Goal: Task Accomplishment & Management: Manage account settings

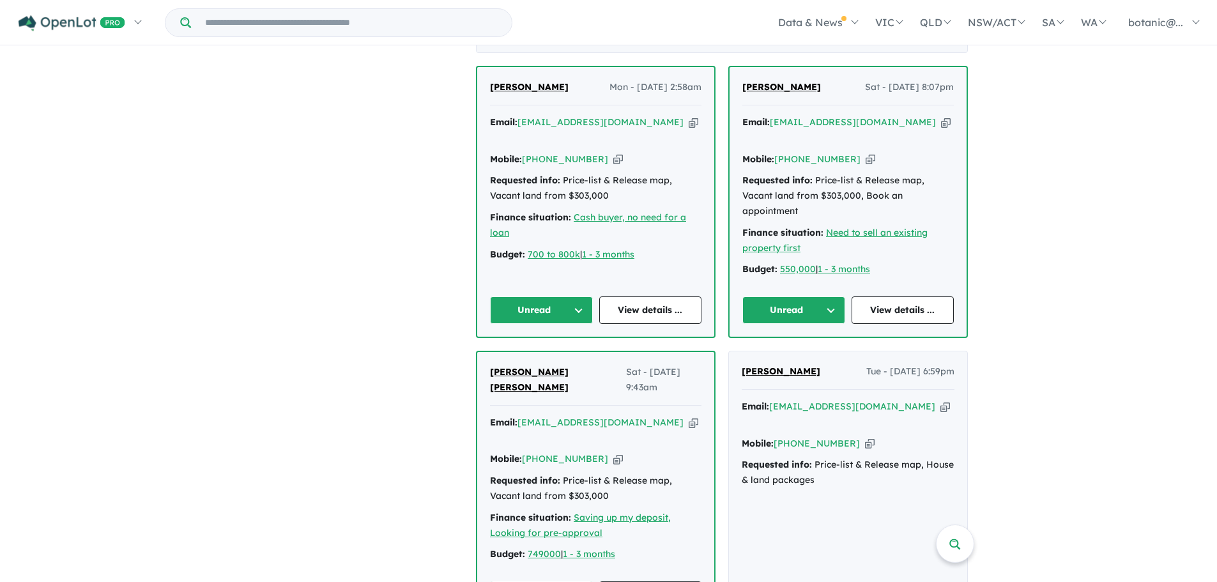
scroll to position [511, 0]
click at [583, 298] on button "Unread" at bounding box center [541, 311] width 103 height 27
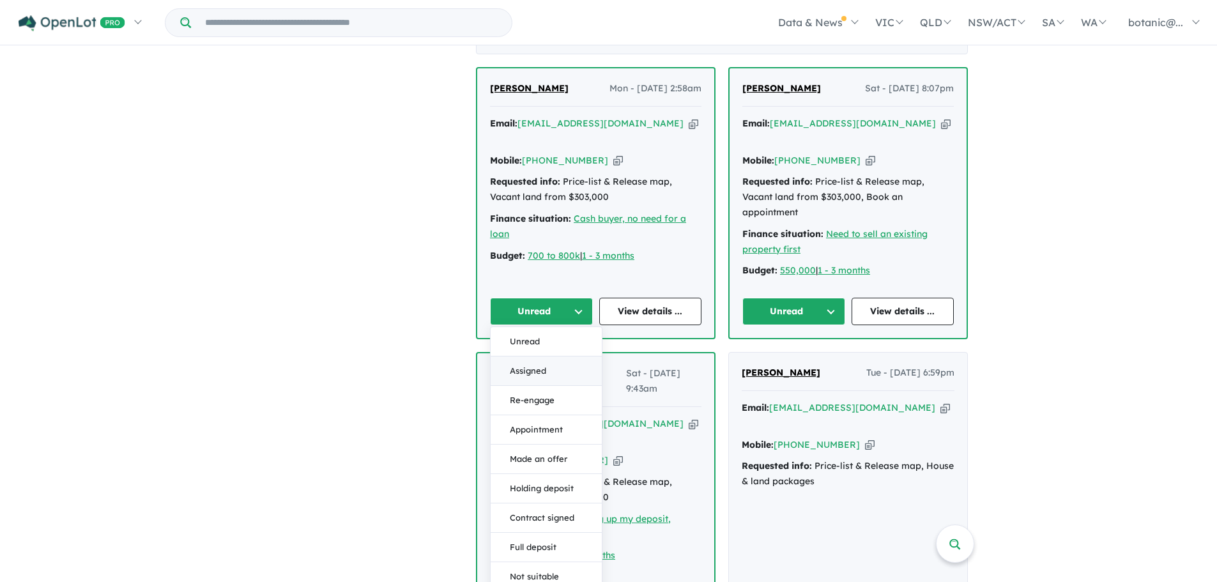
click at [554, 356] on button "Assigned" at bounding box center [546, 370] width 111 height 29
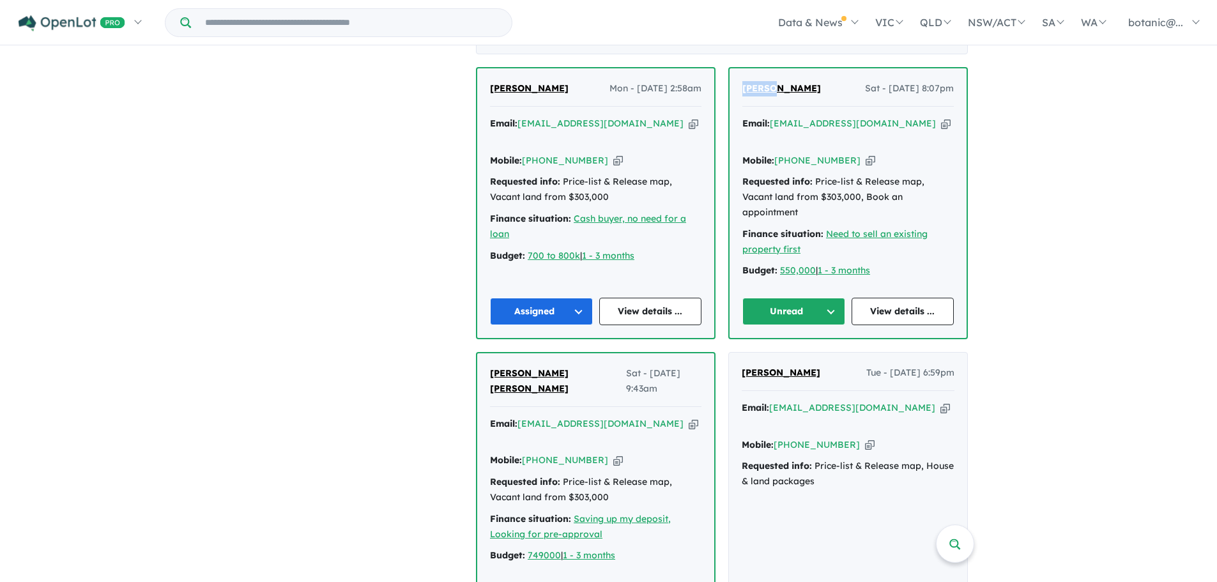
drag, startPoint x: 789, startPoint y: 70, endPoint x: 742, endPoint y: 74, distance: 47.5
click at [742, 74] on div "Sam Lo Sat - 09/08/2025, 8:07pm Email: smartyear2020@gmail.com Copied! Mobile: …" at bounding box center [848, 203] width 237 height 270
copy span "[PERSON_NAME]"
click at [941, 117] on icon "button" at bounding box center [946, 123] width 10 height 13
copy span "Sam Lo"
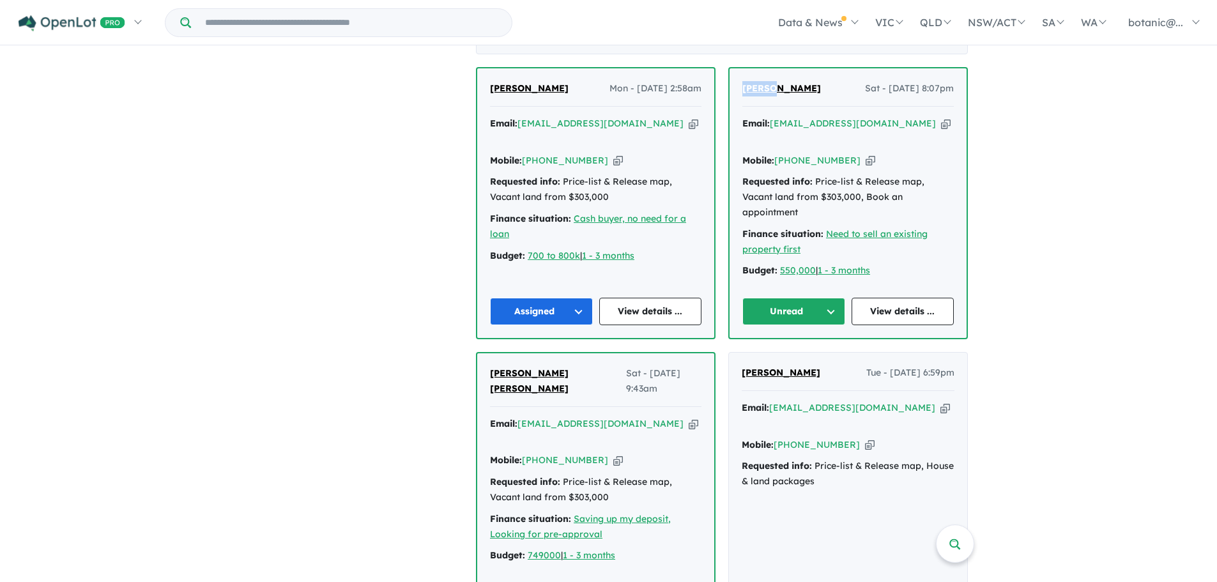
click at [866, 154] on icon "button" at bounding box center [871, 160] width 10 height 13
copy span "Sam Lo"
click at [769, 82] on span "Sam Lo" at bounding box center [781, 87] width 79 height 11
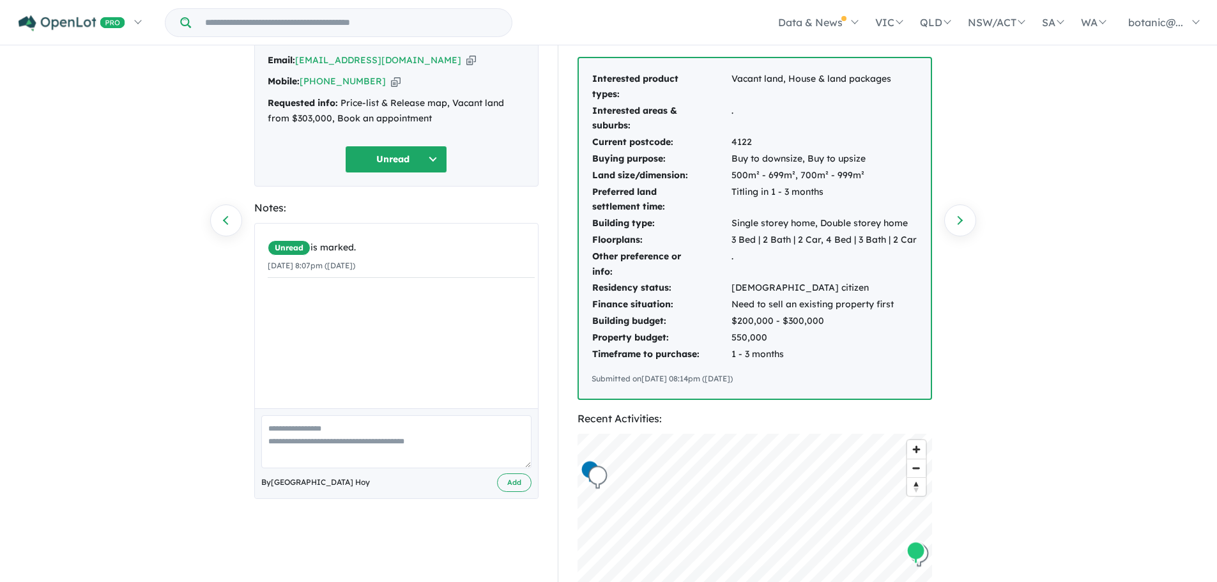
scroll to position [64, 0]
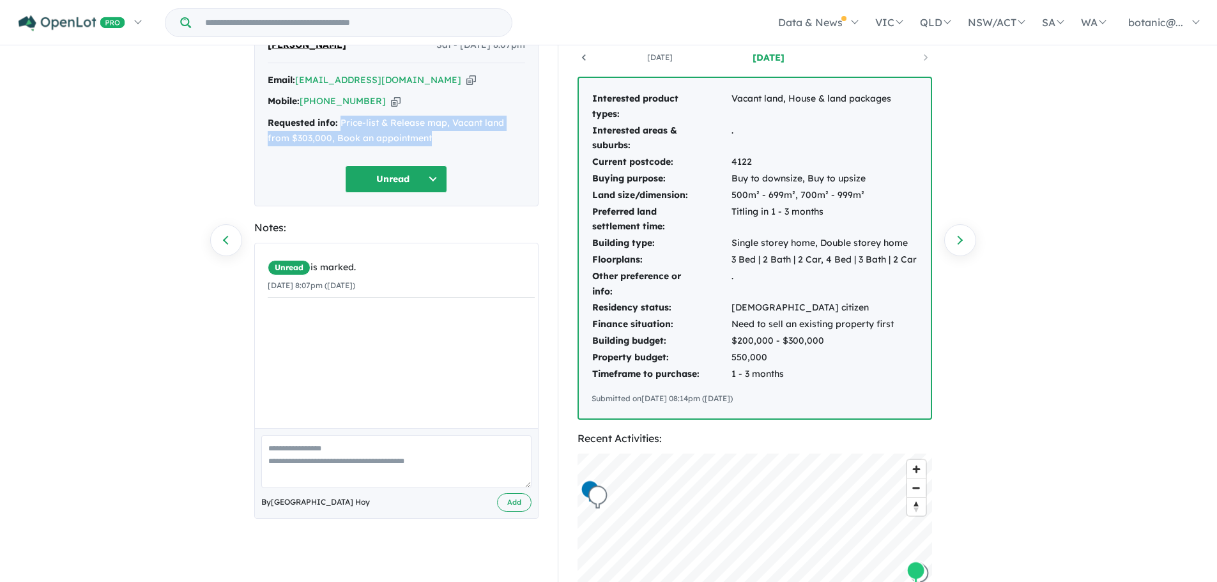
drag, startPoint x: 432, startPoint y: 134, endPoint x: 341, endPoint y: 118, distance: 92.1
click at [341, 118] on div "Requested info: Price-list & Release map, Vacant land from $303,000, Book an ap…" at bounding box center [396, 131] width 257 height 31
copy div "Price-list & Release map, Vacant land from $303,000, Book an appointment"
click at [492, 160] on div "Sam Lo Sat - 09/08/2025, 8:07pm Email: smartyear2020@gmail.com Copied! Mobile: …" at bounding box center [396, 115] width 284 height 182
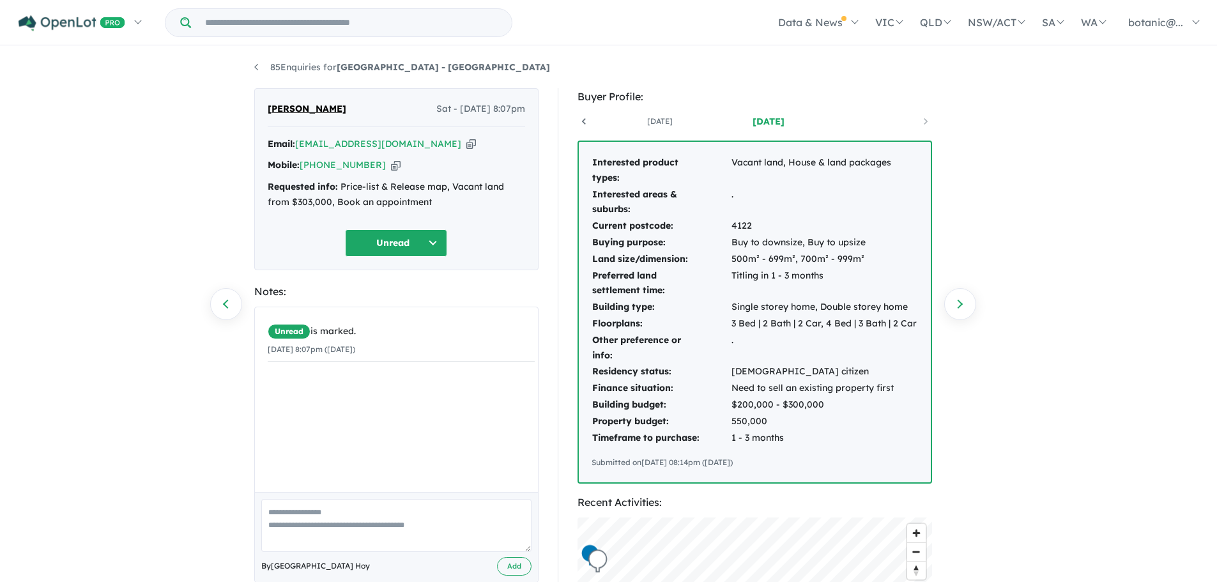
click at [431, 238] on button "Unread" at bounding box center [396, 242] width 102 height 27
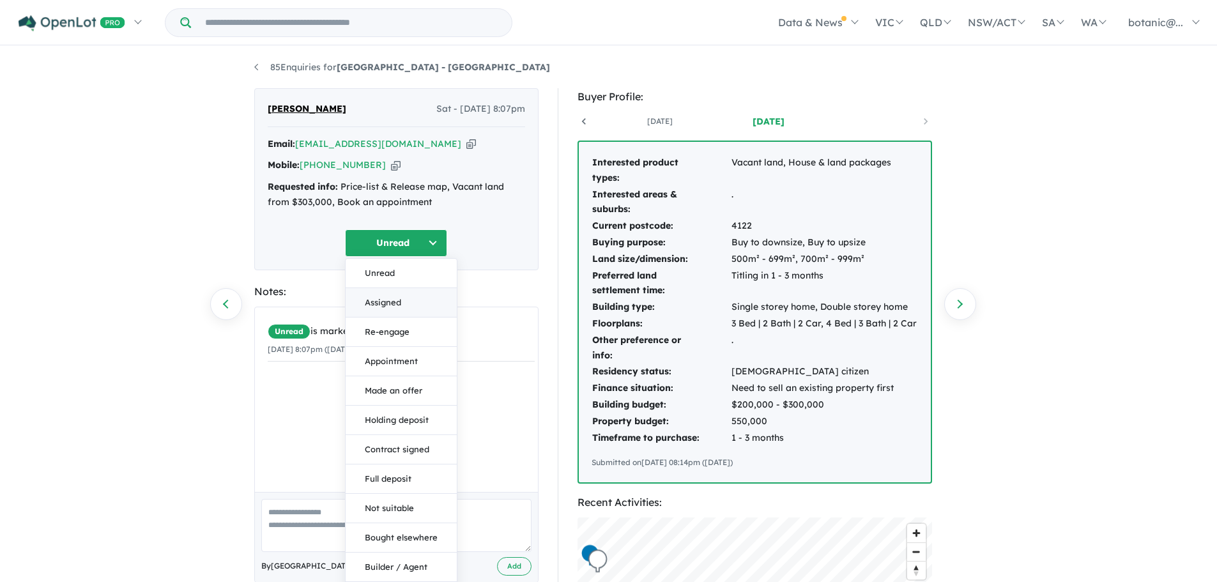
click at [394, 305] on button "Assigned" at bounding box center [401, 302] width 111 height 29
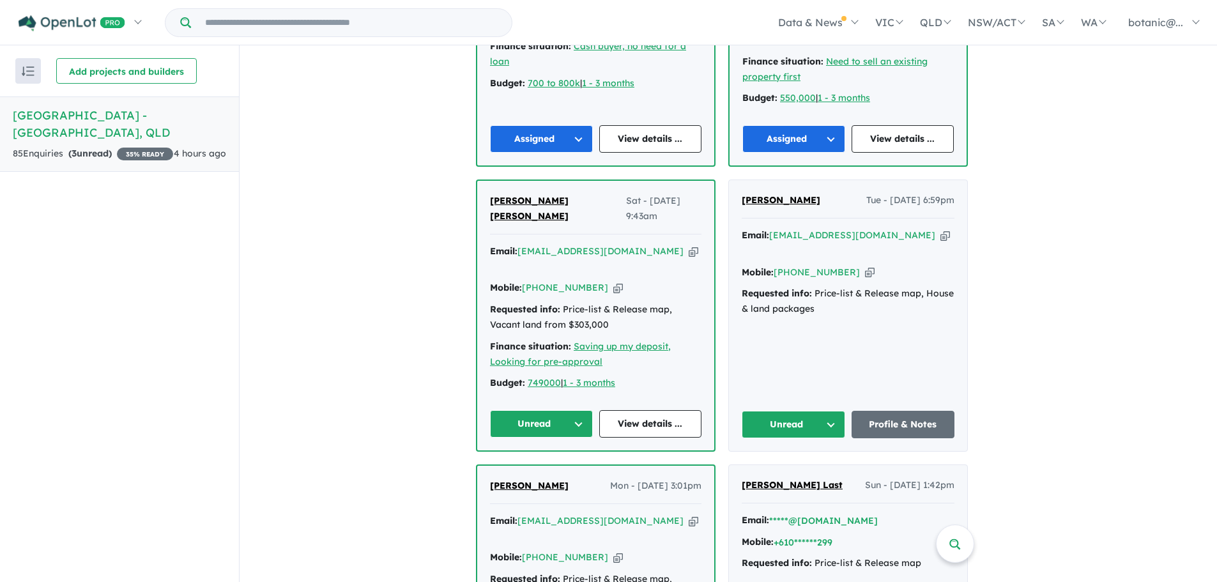
scroll to position [767, 0]
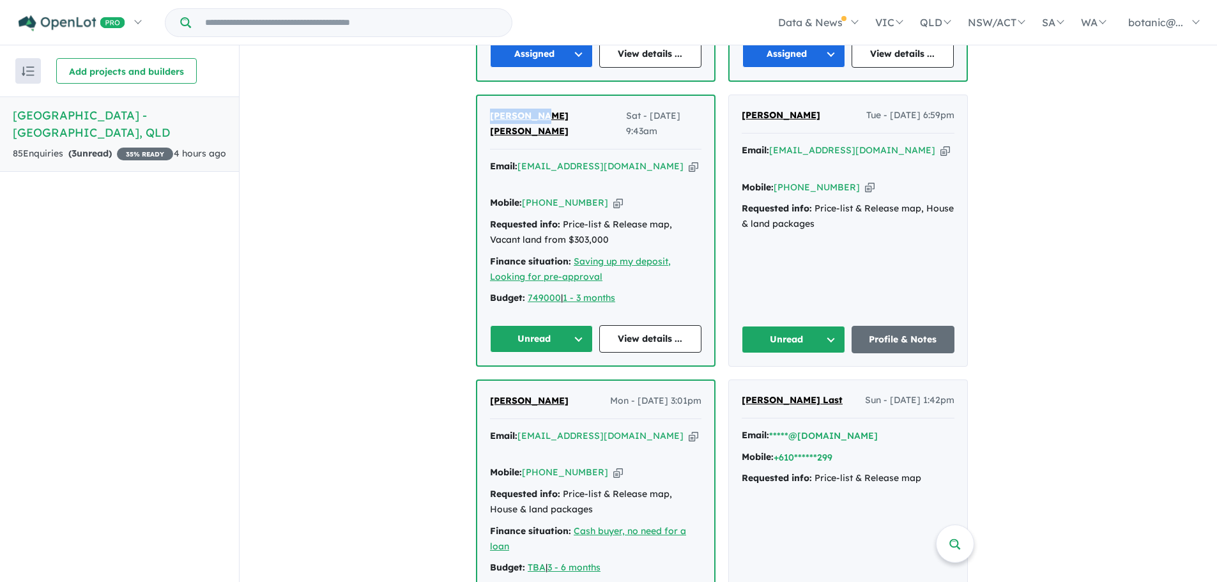
drag, startPoint x: 544, startPoint y: 86, endPoint x: 493, endPoint y: 86, distance: 51.1
click at [493, 109] on div "Akhil Jose Sat - 09/08/2025, 9:43am" at bounding box center [595, 129] width 211 height 41
click at [523, 110] on span "[PERSON_NAME] [PERSON_NAME]" at bounding box center [529, 123] width 79 height 27
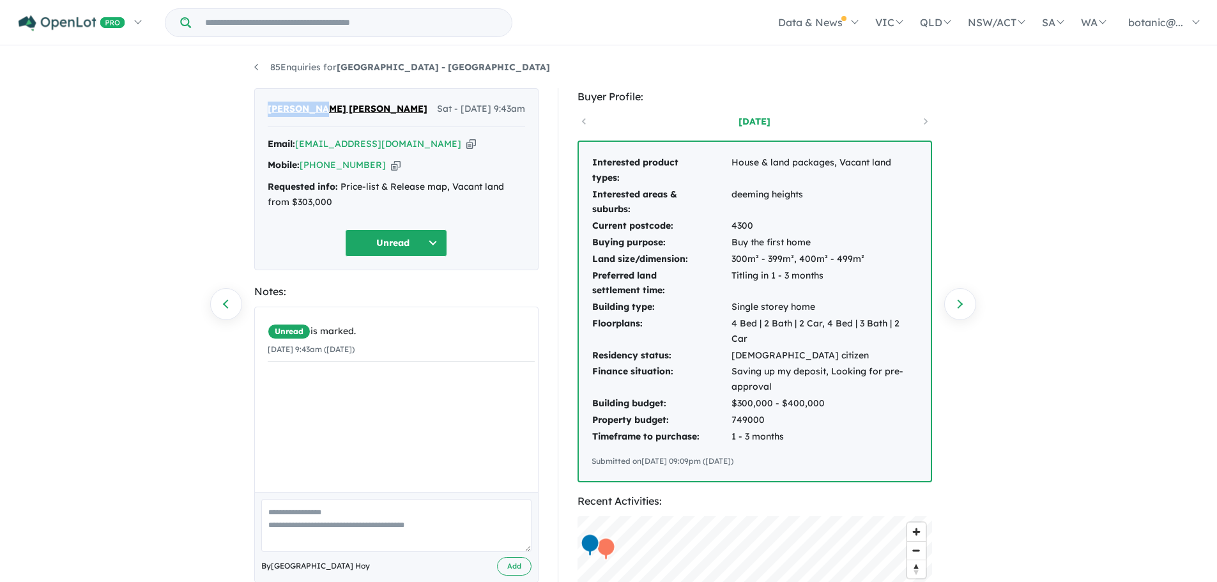
drag, startPoint x: 329, startPoint y: 115, endPoint x: 268, endPoint y: 111, distance: 60.9
click at [268, 111] on div "Akhil Jose Sat - 09/08/2025, 9:43am" at bounding box center [396, 115] width 257 height 26
copy span "[PERSON_NAME] [PERSON_NAME]"
click at [466, 141] on icon "button" at bounding box center [471, 143] width 10 height 13
copy span "[PERSON_NAME] [PERSON_NAME]"
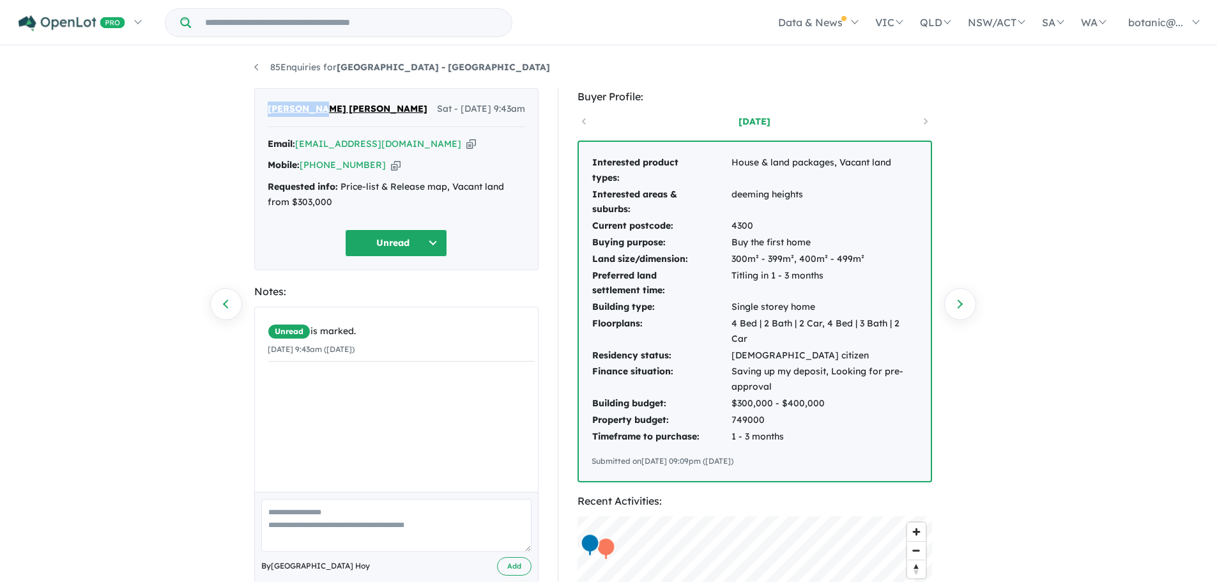
click at [391, 162] on icon "button" at bounding box center [396, 164] width 10 height 13
copy span "[PERSON_NAME] [PERSON_NAME]"
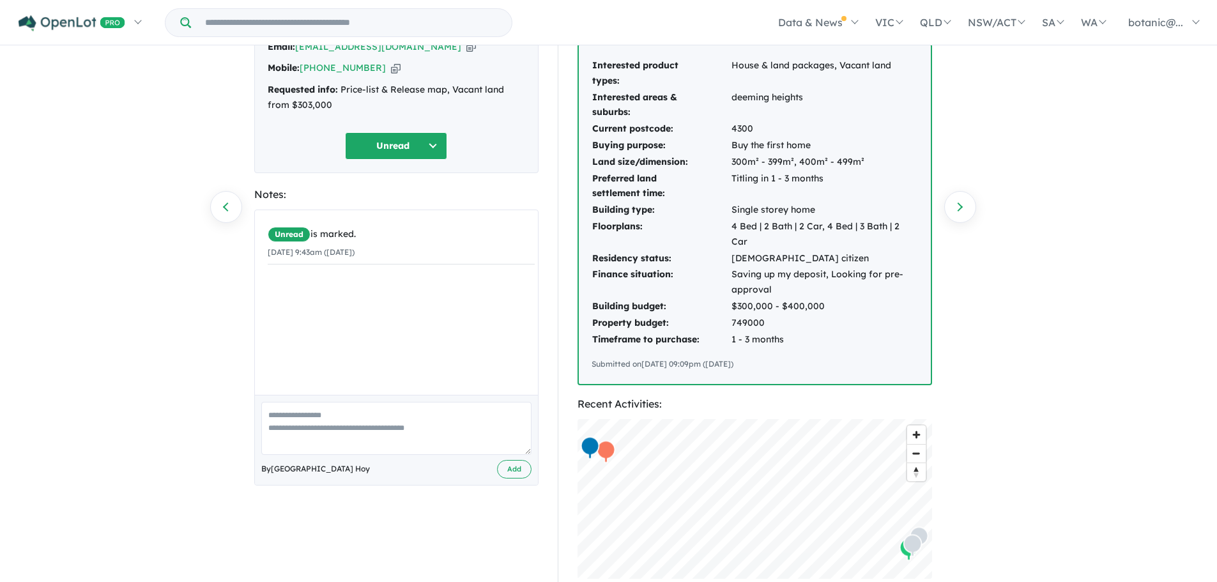
scroll to position [64, 0]
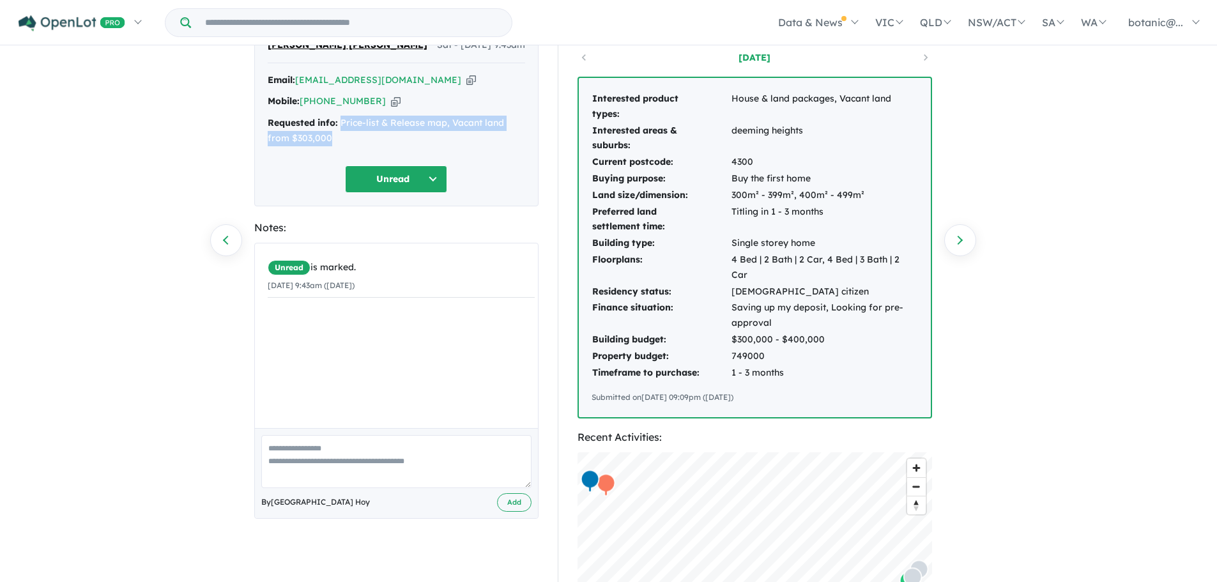
drag, startPoint x: 338, startPoint y: 138, endPoint x: 339, endPoint y: 119, distance: 18.6
click at [339, 119] on div "Requested info: Price-list & Release map, Vacant land from $303,000" at bounding box center [396, 131] width 257 height 31
copy div "Price-list & Release map, Vacant land from $303,000"
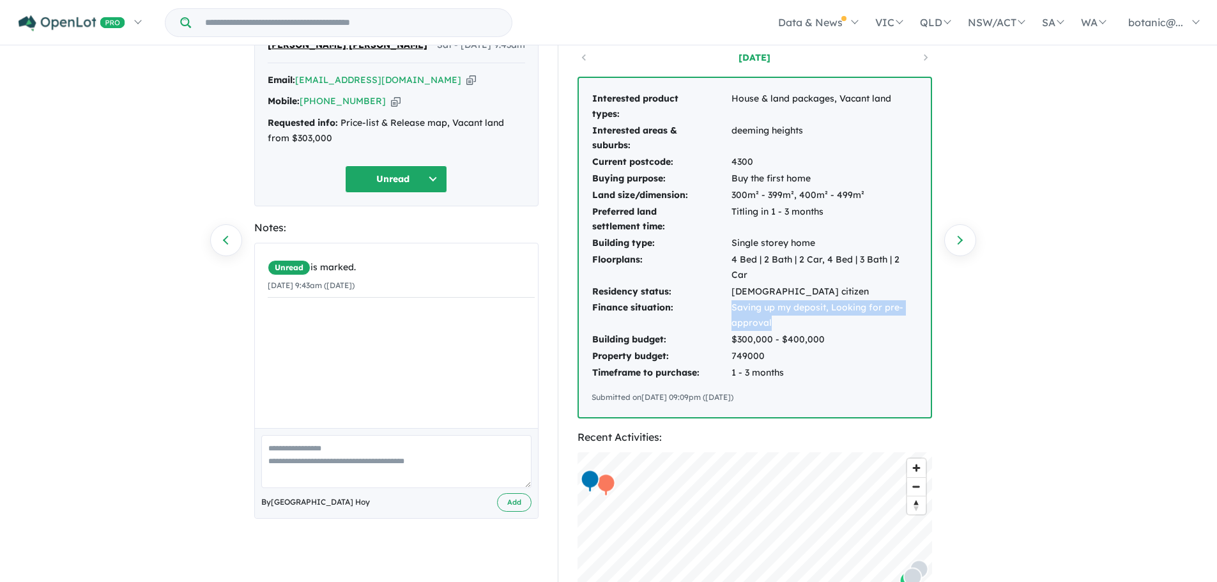
drag, startPoint x: 774, startPoint y: 302, endPoint x: 728, endPoint y: 294, distance: 46.6
click at [728, 300] on tr "Finance situation: Saving up my deposit, Looking for pre-approval" at bounding box center [755, 316] width 326 height 32
copy tr "Saving up my deposit, Looking for pre-approval"
click at [431, 179] on button "Unread" at bounding box center [396, 178] width 102 height 27
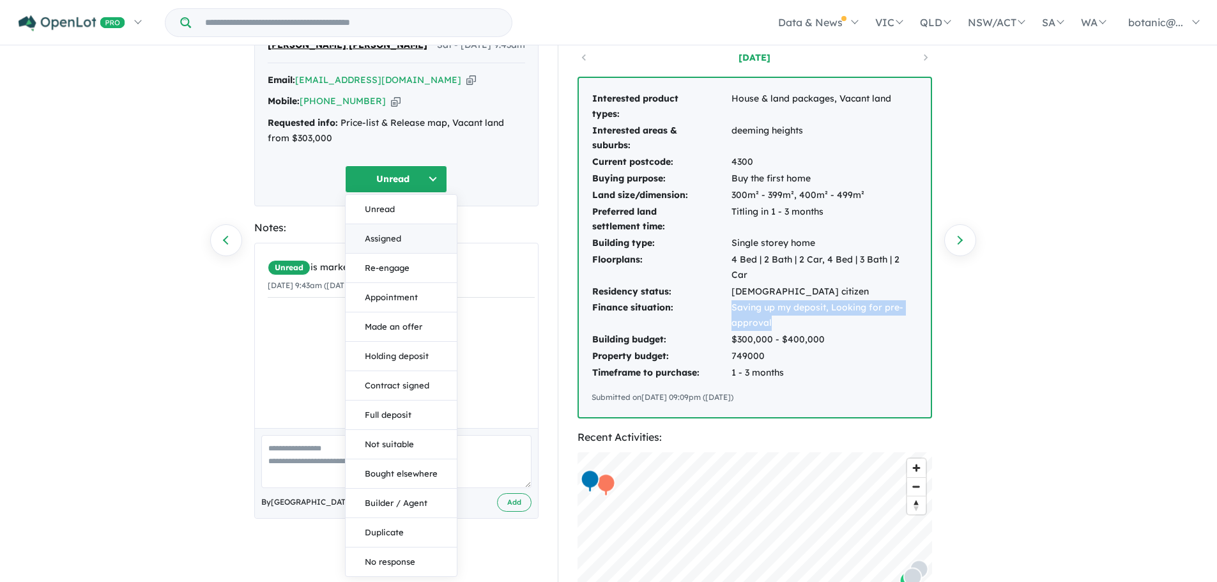
click at [409, 238] on button "Assigned" at bounding box center [401, 238] width 111 height 29
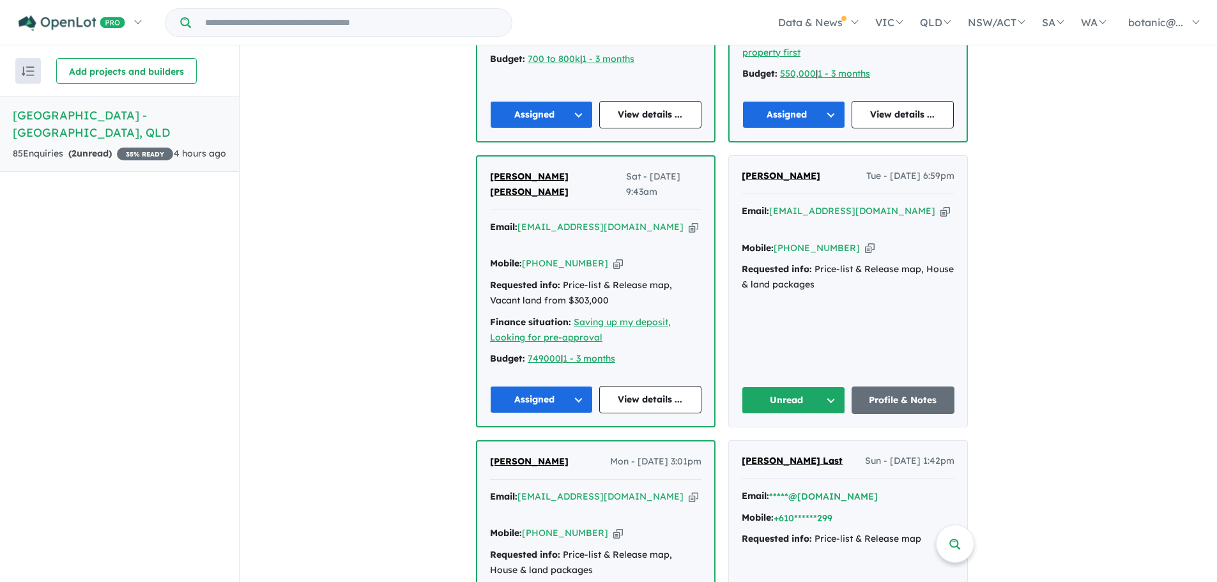
scroll to position [639, 0]
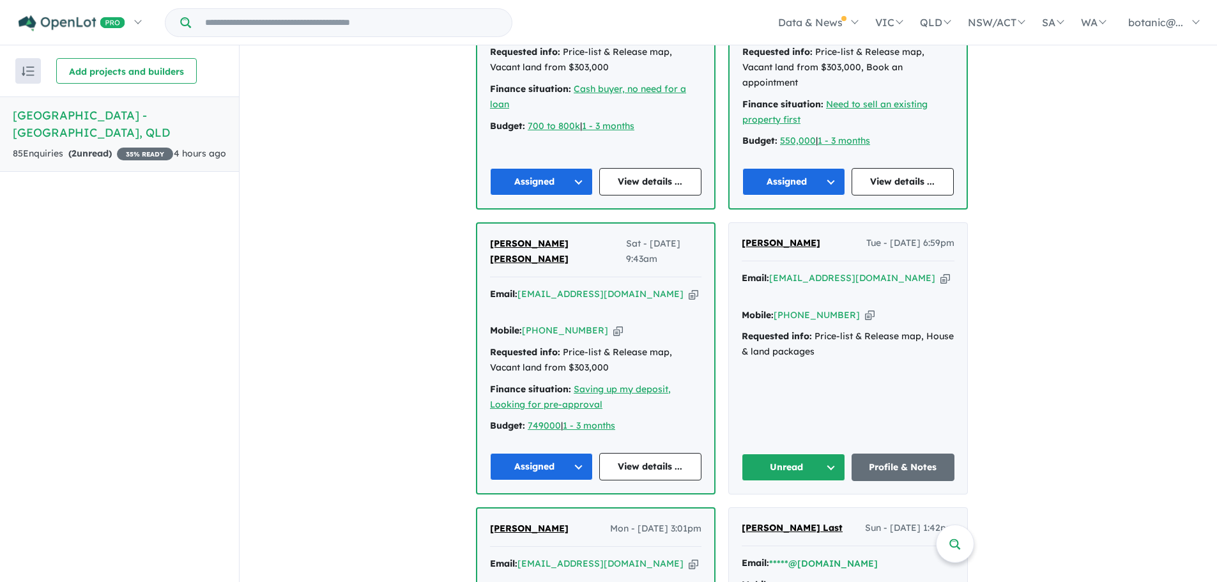
click at [797, 237] on span "[PERSON_NAME]" at bounding box center [781, 242] width 79 height 11
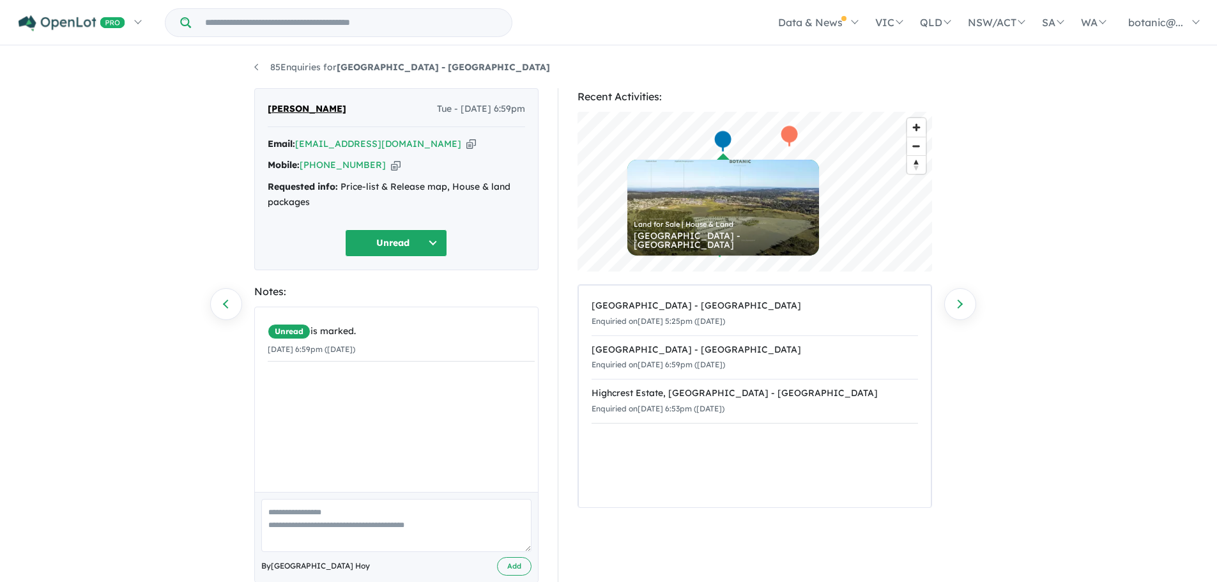
drag, startPoint x: 360, startPoint y: 112, endPoint x: 267, endPoint y: 108, distance: 93.4
click at [268, 108] on div "Jomichan George Tue - 05/08/2025, 6:59pm" at bounding box center [396, 115] width 257 height 26
copy span "[PERSON_NAME]"
click at [466, 143] on icon "button" at bounding box center [471, 143] width 10 height 13
copy span "[PERSON_NAME]"
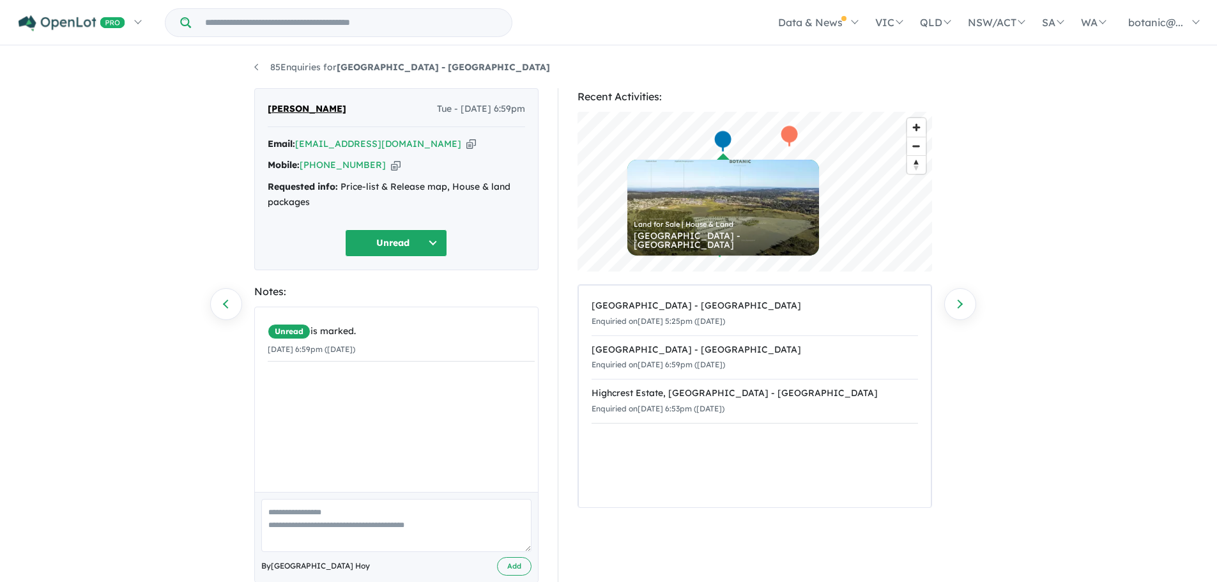
click at [391, 163] on icon "button" at bounding box center [396, 164] width 10 height 13
copy span "[PERSON_NAME]"
drag, startPoint x: 310, startPoint y: 204, endPoint x: 340, endPoint y: 185, distance: 36.5
click at [340, 185] on div "Requested info: Price-list & Release map, House & land packages" at bounding box center [396, 195] width 257 height 31
copy div "Price-list & Release map, House & land packages"
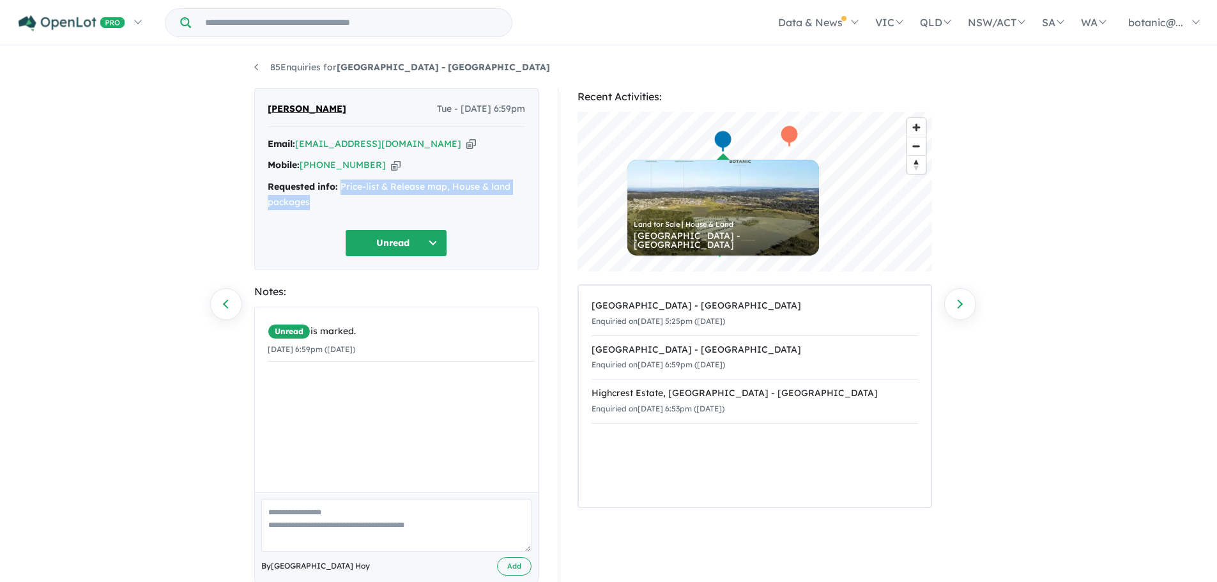
click at [434, 240] on button "Unread" at bounding box center [396, 242] width 102 height 27
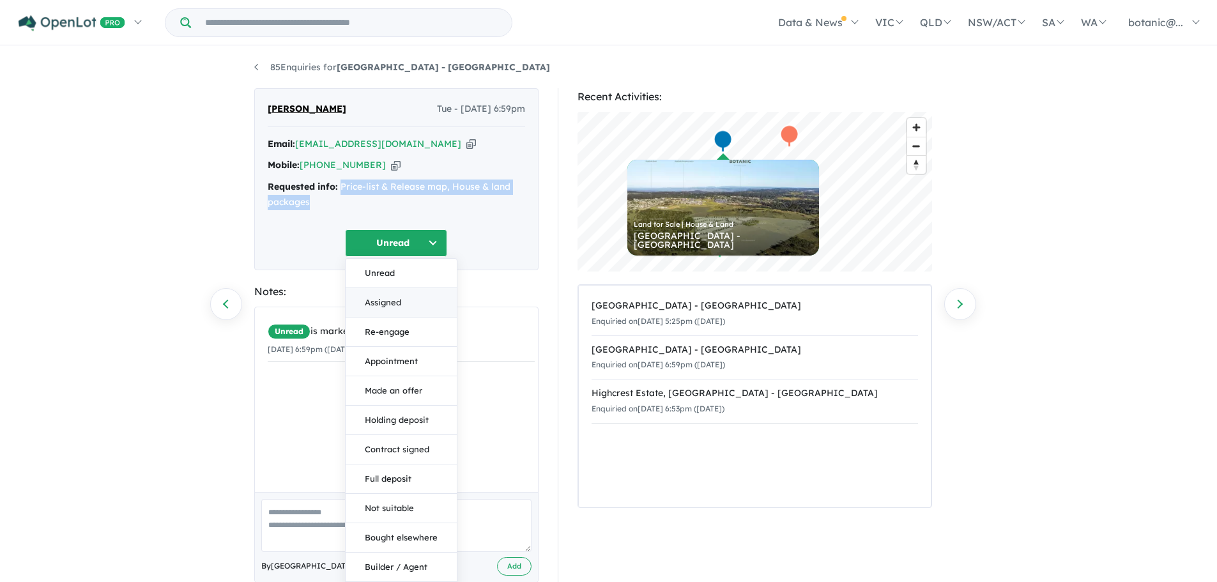
click at [416, 308] on button "Assigned" at bounding box center [401, 302] width 111 height 29
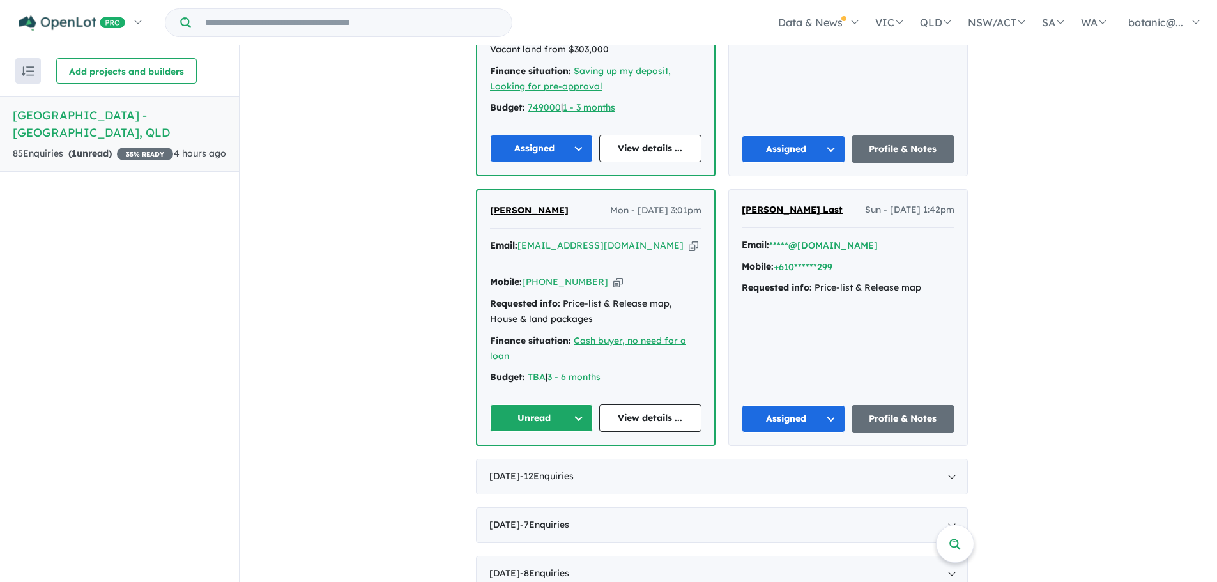
scroll to position [958, 0]
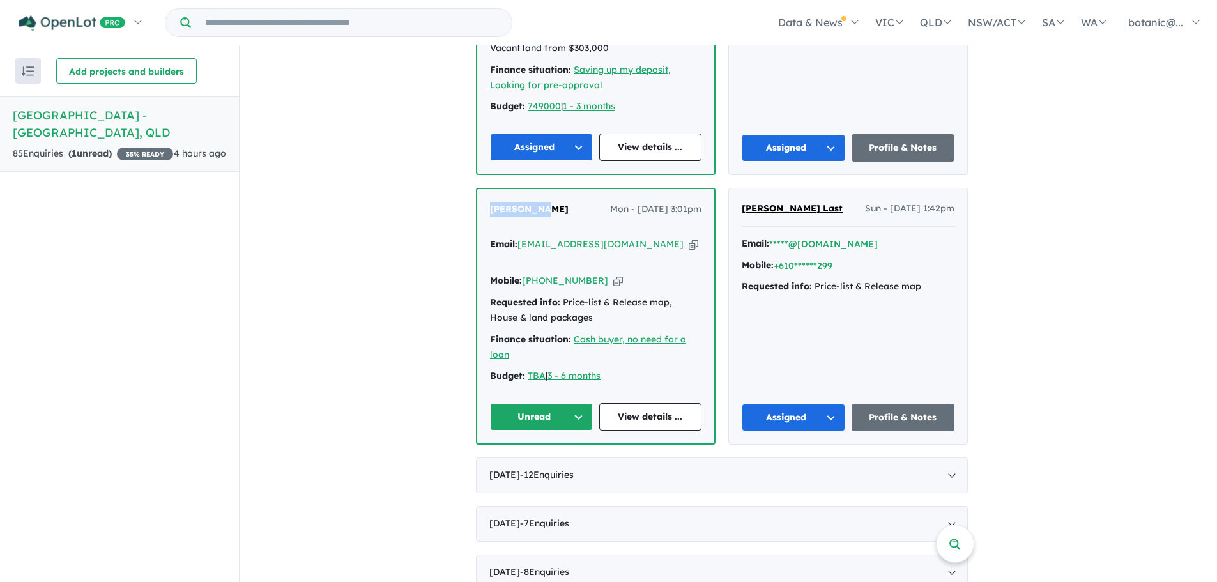
drag, startPoint x: 558, startPoint y: 144, endPoint x: 491, endPoint y: 142, distance: 67.1
click at [491, 189] on div "Brian Raue Mon - 04/08/2025, 3:01pm Email: brianraue0414598529@gmail.com Copied…" at bounding box center [595, 316] width 237 height 254
copy span "Brian Raue"
click at [521, 203] on span "Brian Raue" at bounding box center [529, 208] width 79 height 11
click at [576, 403] on button "Unread" at bounding box center [541, 416] width 103 height 27
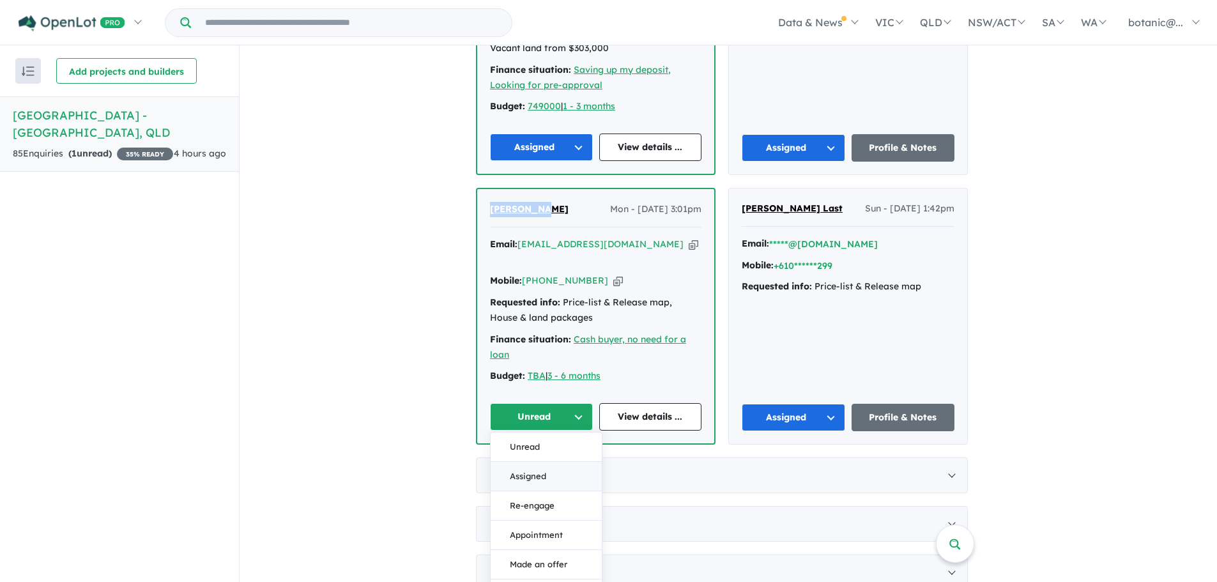
click at [569, 462] on button "Assigned" at bounding box center [546, 476] width 111 height 29
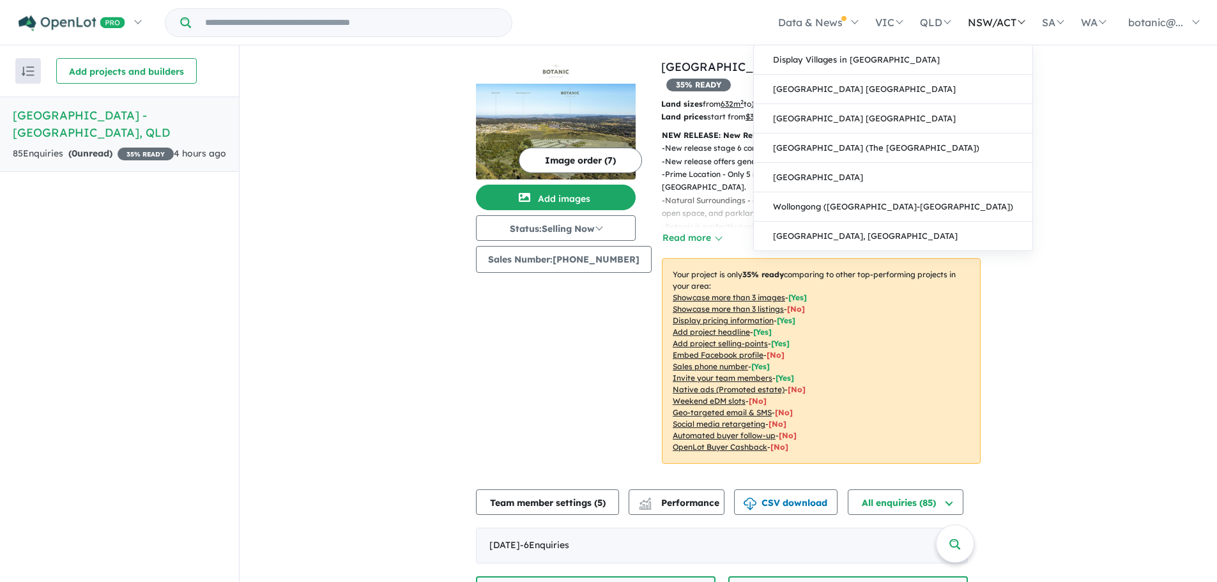
scroll to position [0, 0]
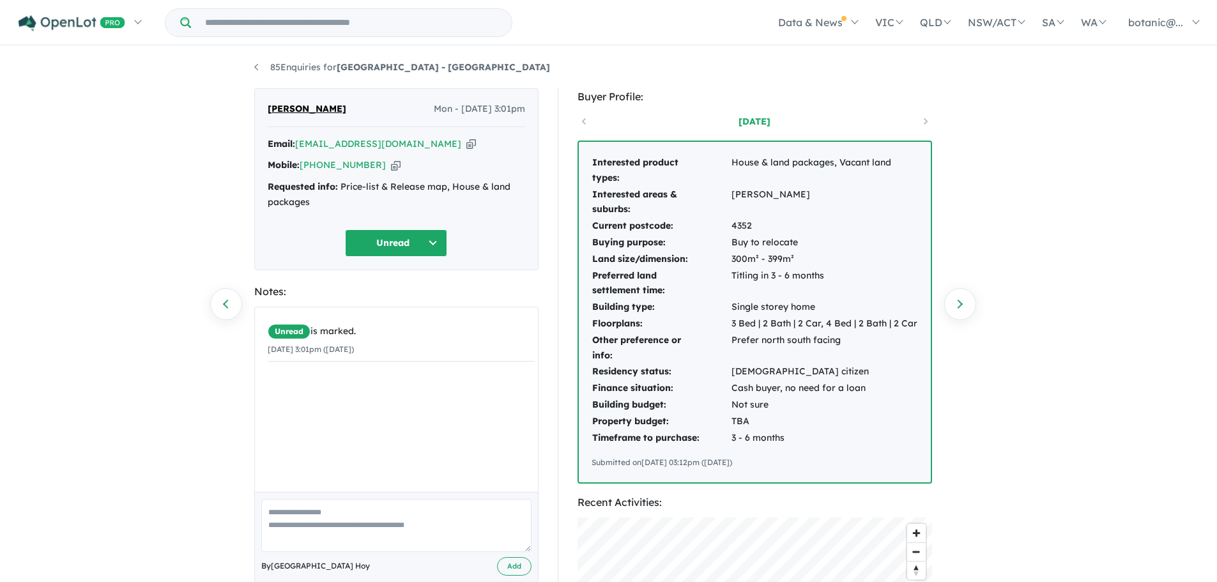
click at [466, 141] on icon "button" at bounding box center [471, 143] width 10 height 13
click at [391, 166] on icon "button" at bounding box center [396, 164] width 10 height 13
drag, startPoint x: 316, startPoint y: 205, endPoint x: 341, endPoint y: 178, distance: 37.5
click at [341, 178] on div "Email: [EMAIL_ADDRESS][DOMAIN_NAME] Copied! Mobile: [PHONE_NUMBER] Copied! Requ…" at bounding box center [396, 177] width 257 height 80
copy div "Price-list & Release map, House & land packages"
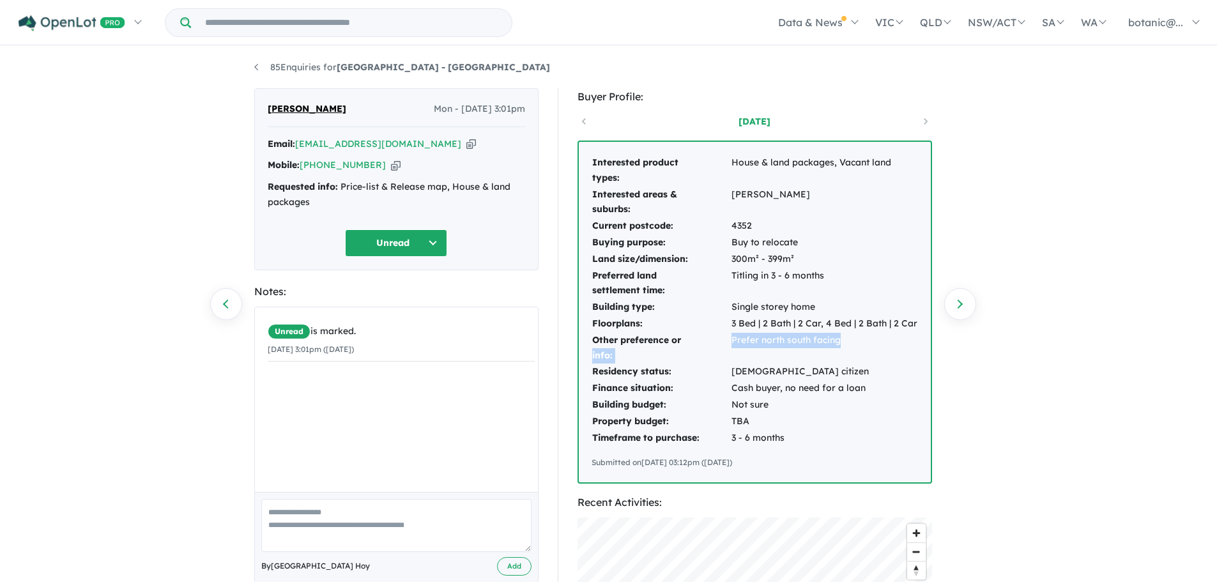
drag, startPoint x: 856, startPoint y: 342, endPoint x: 730, endPoint y: 347, distance: 126.6
click at [730, 347] on tr "Other preference or info: Prefer north south facing" at bounding box center [755, 348] width 326 height 32
click at [827, 352] on td "Prefer north south facing" at bounding box center [824, 348] width 187 height 32
click at [855, 346] on td "Prefer north south facing" at bounding box center [824, 348] width 187 height 32
drag, startPoint x: 841, startPoint y: 339, endPoint x: 732, endPoint y: 339, distance: 109.2
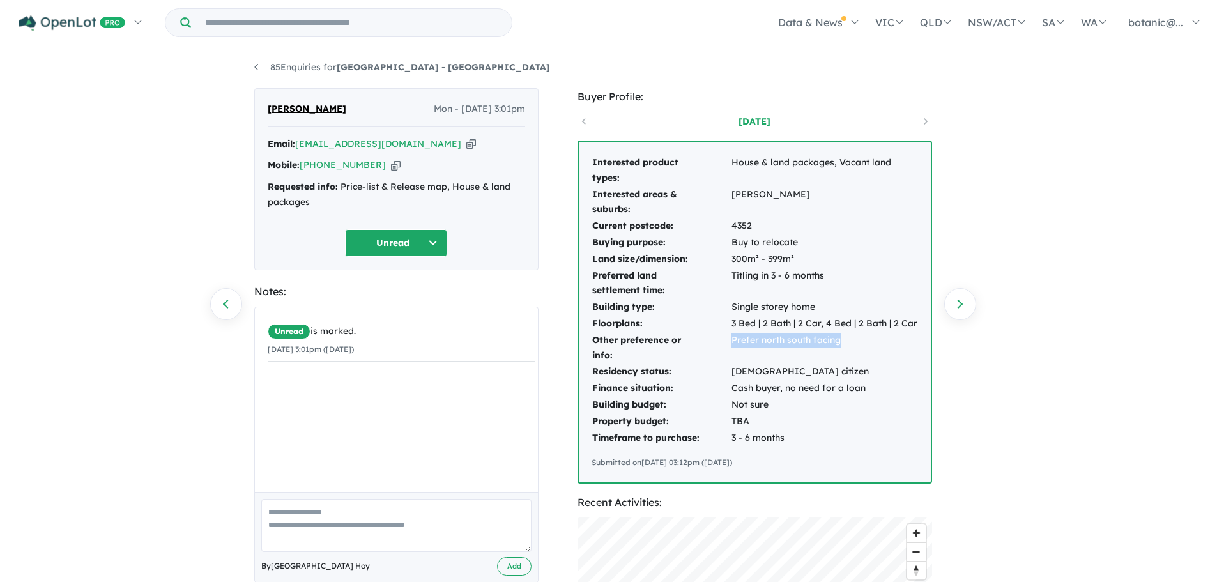
click at [732, 339] on td "Prefer north south facing" at bounding box center [824, 348] width 187 height 32
copy td "Prefer north south facing"
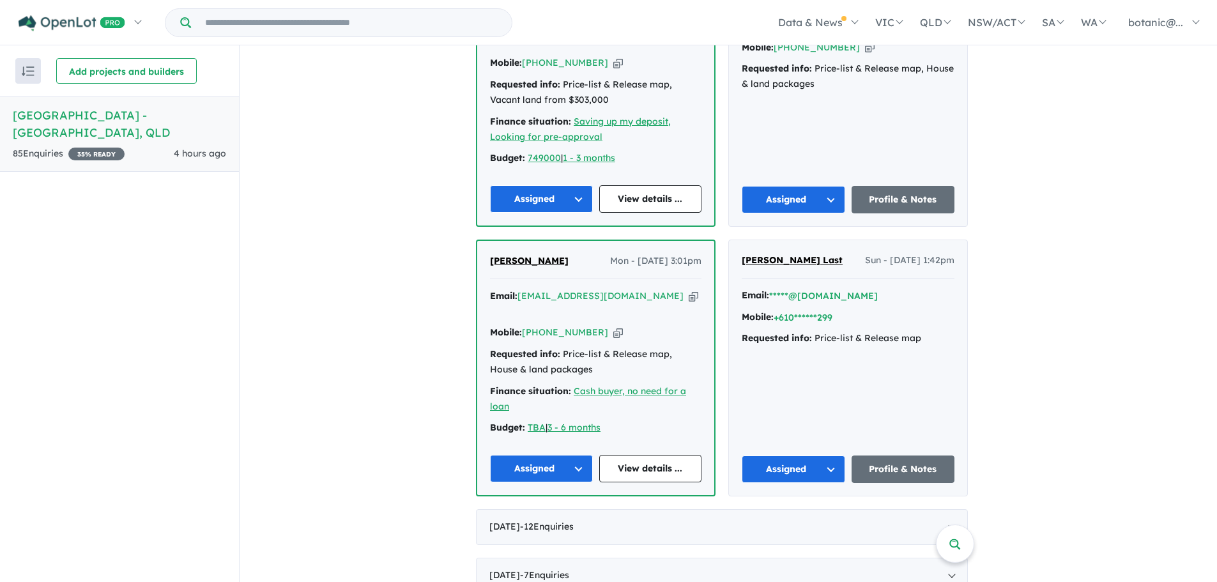
scroll to position [767, 0]
